Goal: Find specific page/section: Find specific page/section

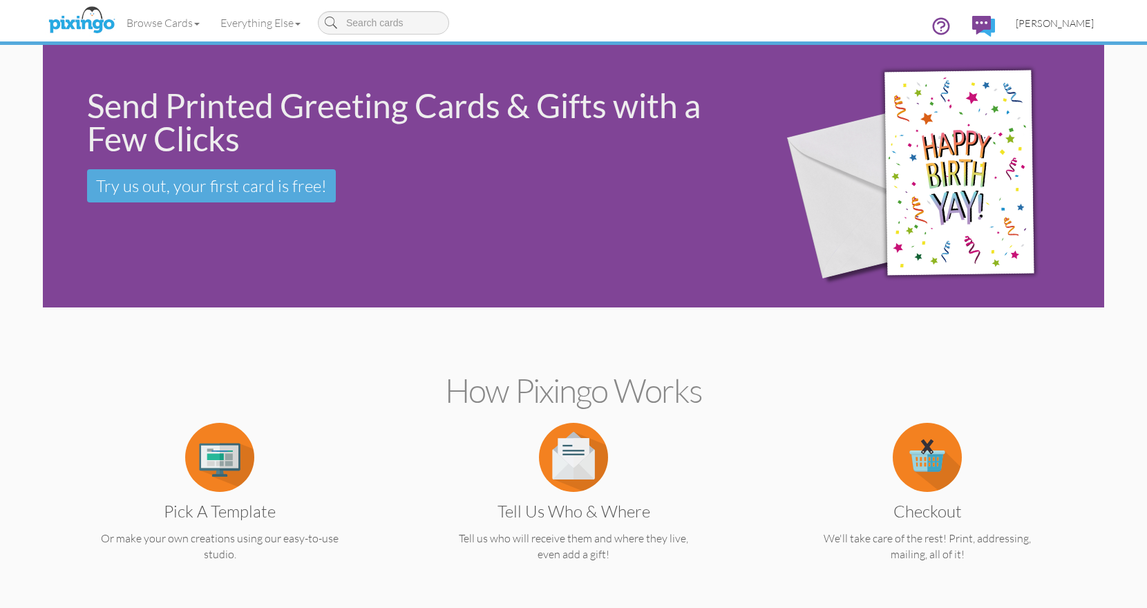
click at [1054, 26] on span "[PERSON_NAME]" at bounding box center [1055, 23] width 78 height 12
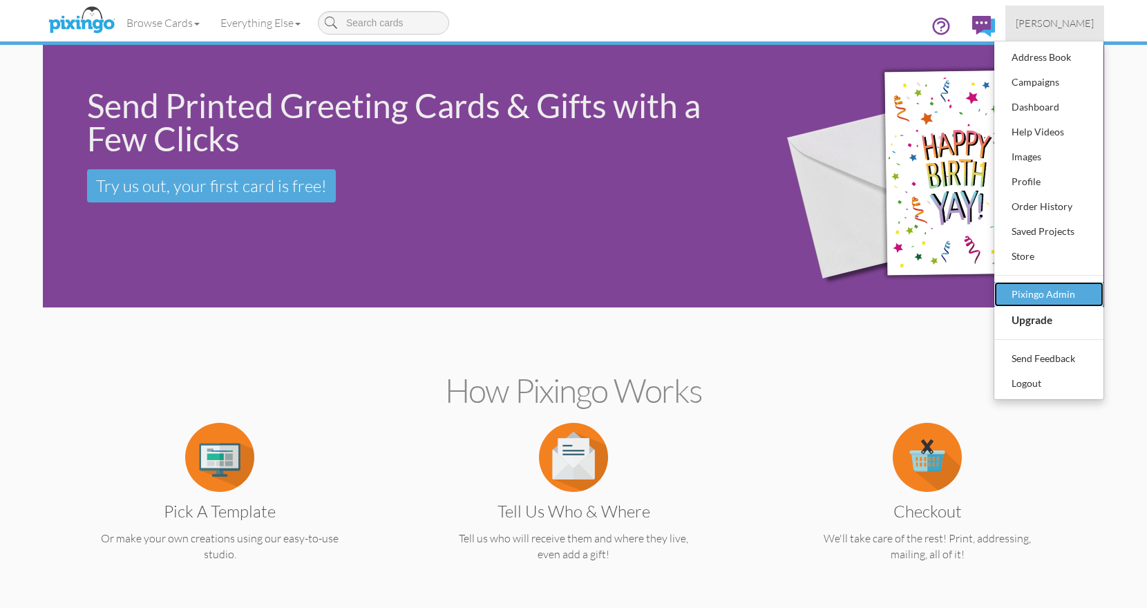
click at [1045, 300] on div "Pixingo Admin" at bounding box center [1049, 294] width 82 height 21
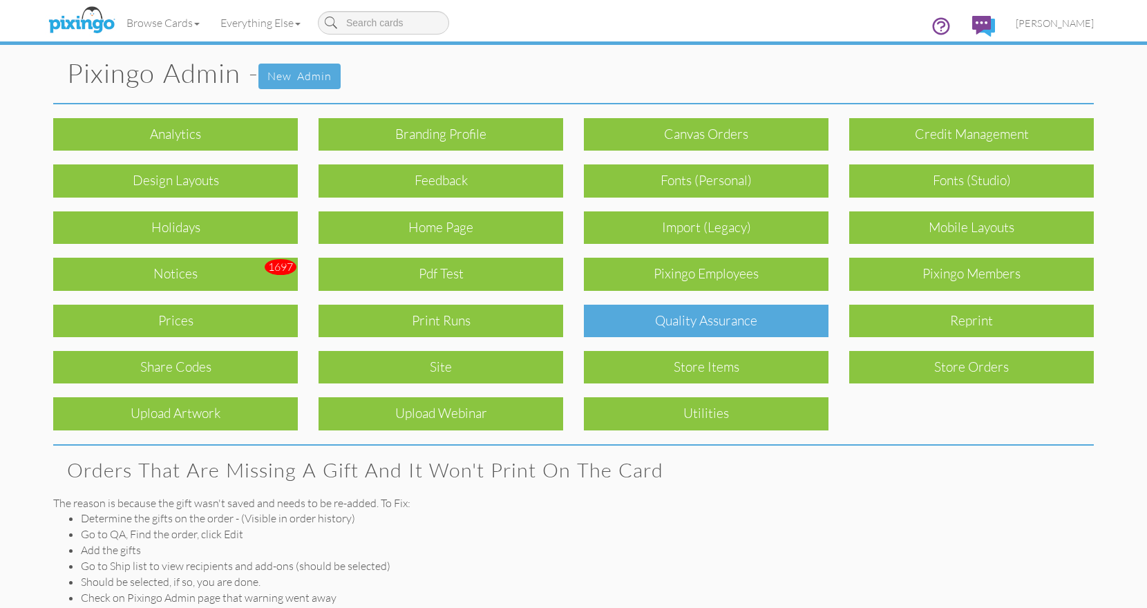
click at [670, 319] on div "Quality Assurance" at bounding box center [706, 321] width 245 height 32
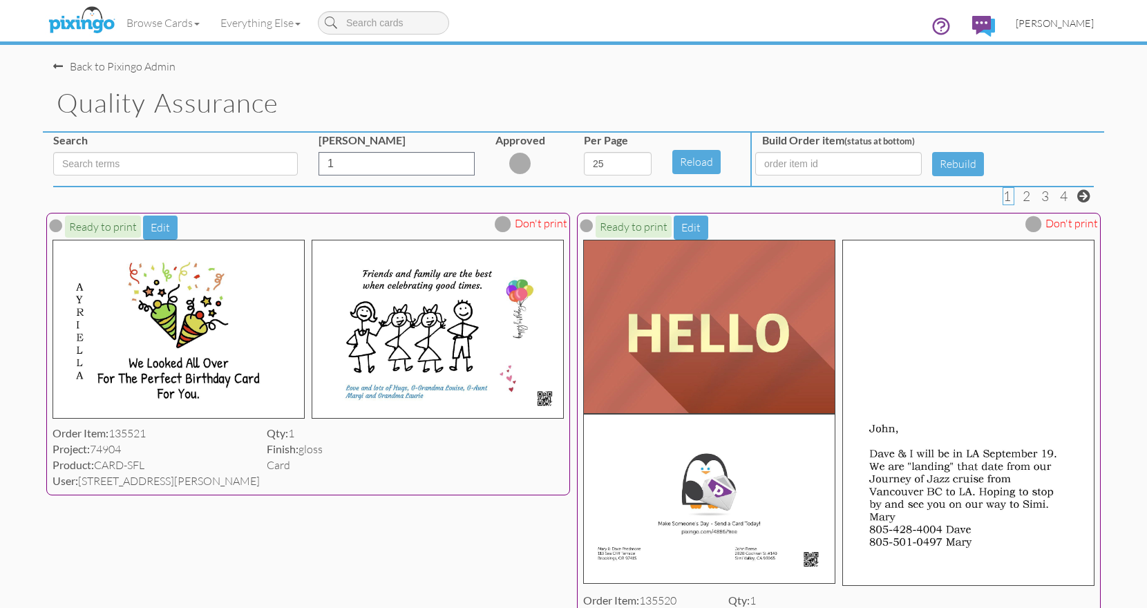
click at [1066, 21] on span "[PERSON_NAME]" at bounding box center [1055, 23] width 78 height 12
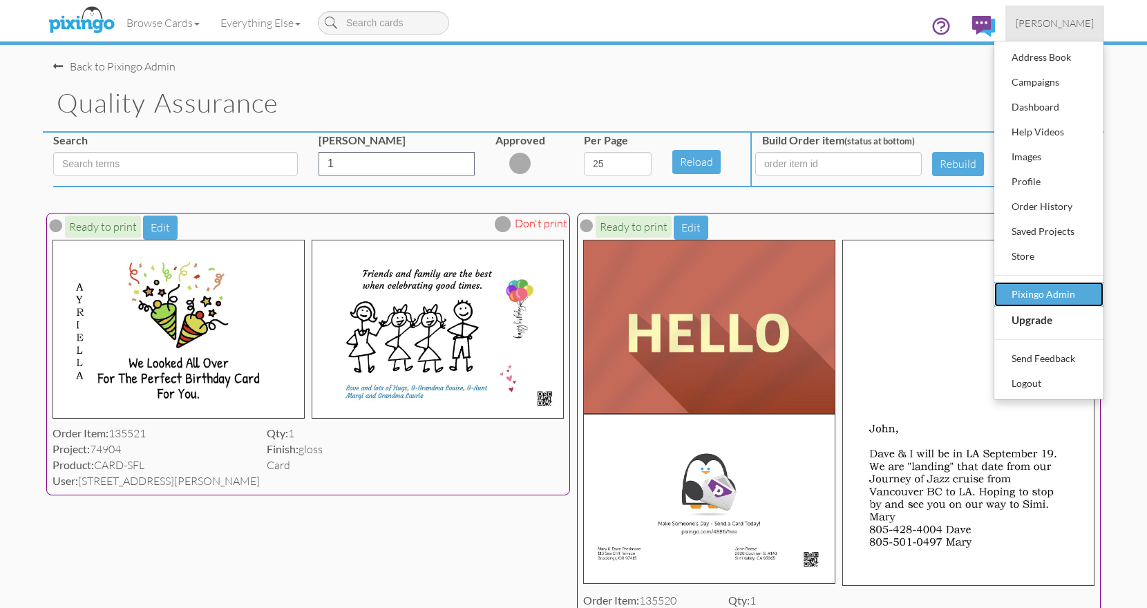
click at [1064, 291] on div "Pixingo Admin" at bounding box center [1049, 294] width 82 height 21
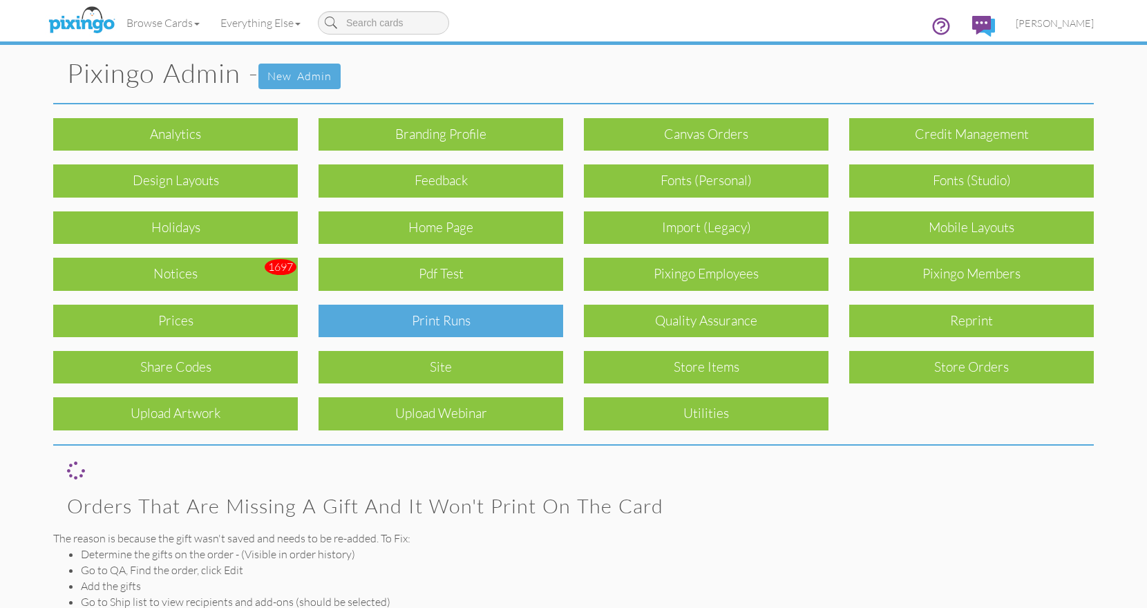
click at [515, 320] on div "Print Runs" at bounding box center [441, 321] width 245 height 32
